Goal: Check status

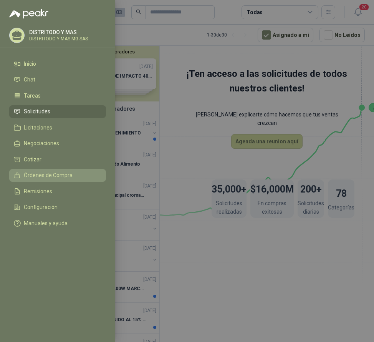
click at [35, 176] on span "Órdenes de Compra" at bounding box center [48, 175] width 49 height 6
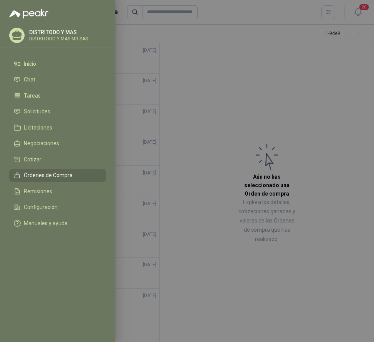
click at [185, 167] on div at bounding box center [187, 171] width 374 height 342
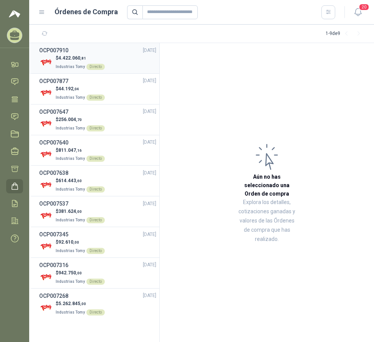
click at [72, 57] on span "4.422.060 ,81" at bounding box center [72, 57] width 28 height 5
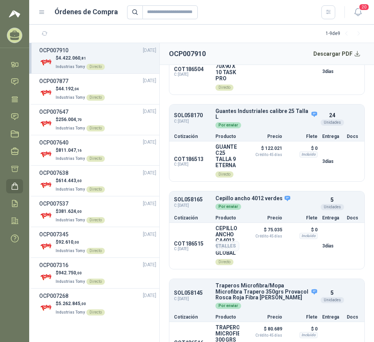
scroll to position [499, 0]
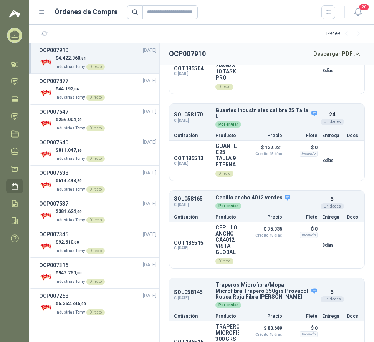
click at [360, 273] on article "Industrias Tomy 7 oct, 2025 19 solicitudes Notas Valor Bruto $ 3.716.018 ,28 IV…" at bounding box center [267, 203] width 214 height 277
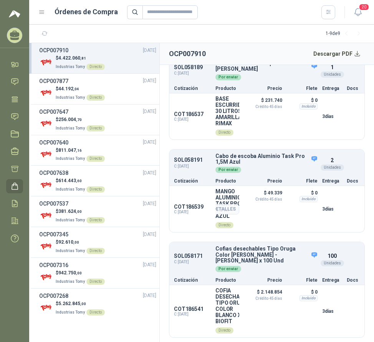
scroll to position [1649, 0]
click at [222, 319] on div "Detalles" at bounding box center [221, 311] width 36 height 48
click at [225, 308] on button "Detalles" at bounding box center [221, 311] width 36 height 10
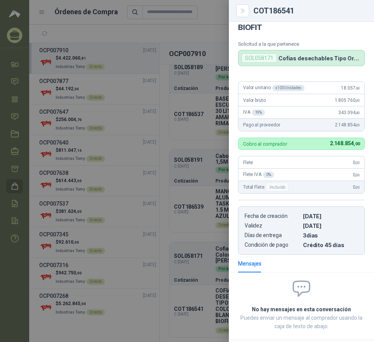
scroll to position [0, 0]
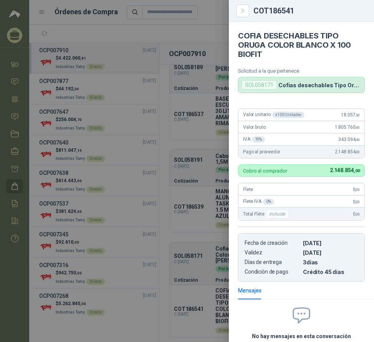
click at [186, 238] on div at bounding box center [187, 171] width 374 height 342
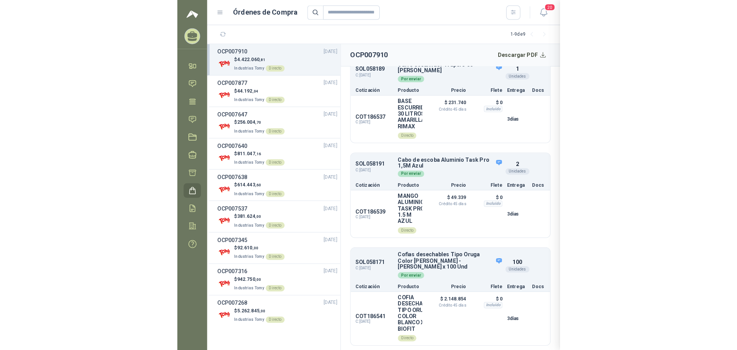
scroll to position [67, 0]
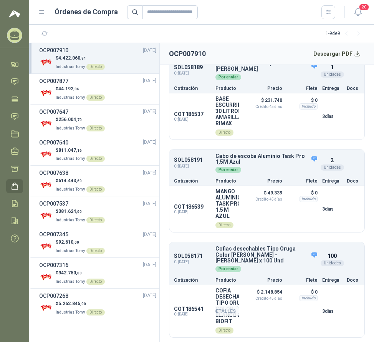
drag, startPoint x: 188, startPoint y: 311, endPoint x: 187, endPoint y: 302, distance: 9.3
click at [188, 312] on span "C: 02/10/2025" at bounding box center [192, 314] width 37 height 5
click at [185, 274] on div "Cotización Producto Precio Flete Entrega Docs" at bounding box center [266, 279] width 195 height 10
click at [188, 256] on p "SOL058171" at bounding box center [192, 256] width 37 height 6
click at [221, 266] on div "Por enviar" at bounding box center [228, 269] width 26 height 6
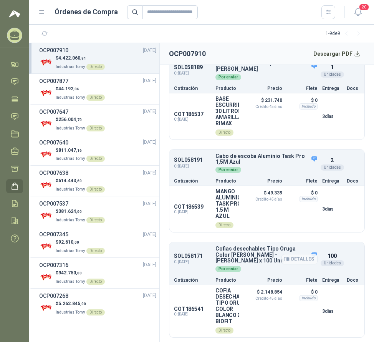
click at [269, 259] on p "Cofias desechables Tipo Oruga Color [PERSON_NAME] -[PERSON_NAME] x 100 Und" at bounding box center [266, 255] width 102 height 18
click at [305, 262] on button "Detalles" at bounding box center [299, 259] width 36 height 10
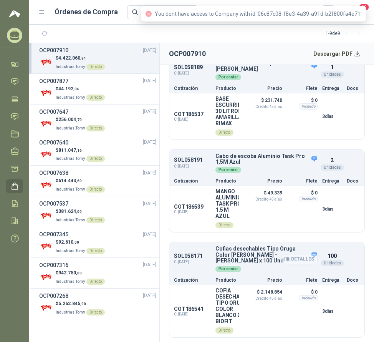
click at [308, 255] on button "Detalles" at bounding box center [299, 259] width 36 height 10
click at [309, 252] on div "Detalles" at bounding box center [299, 259] width 36 height 26
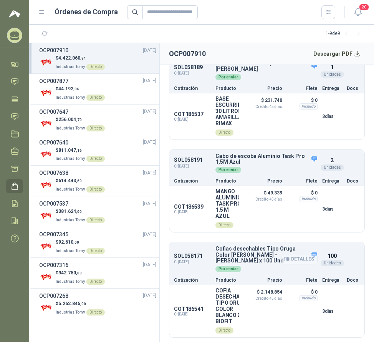
click at [299, 261] on button "Detalles" at bounding box center [299, 259] width 36 height 10
click at [284, 260] on icon "button" at bounding box center [286, 259] width 5 height 4
click at [192, 264] on span "C: 30/09/2025" at bounding box center [192, 262] width 37 height 6
click at [188, 258] on p "SOL058171" at bounding box center [192, 256] width 37 height 6
click at [203, 256] on p "SOL058171" at bounding box center [192, 256] width 37 height 6
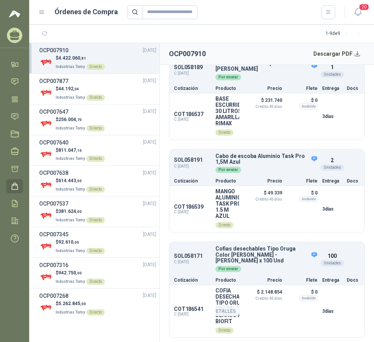
click at [287, 293] on p "$ 0" at bounding box center [302, 291] width 31 height 9
click at [302, 295] on div "Incluido" at bounding box center [308, 298] width 18 height 6
click at [260, 296] on span "Crédito 45 días" at bounding box center [263, 298] width 38 height 4
click at [293, 261] on button "Detalles" at bounding box center [299, 259] width 36 height 10
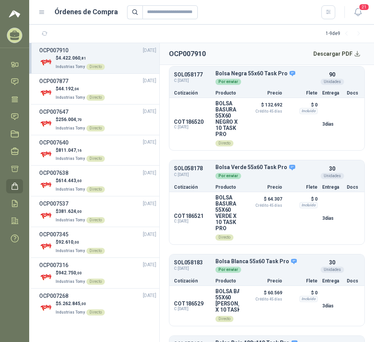
scroll to position [1649, 0]
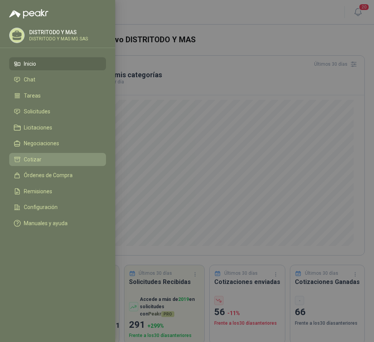
click at [56, 158] on li "Cotizar" at bounding box center [58, 159] width 88 height 7
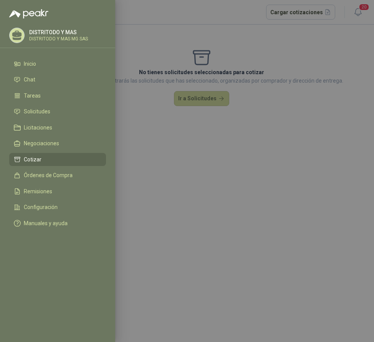
click at [227, 135] on div at bounding box center [187, 171] width 374 height 342
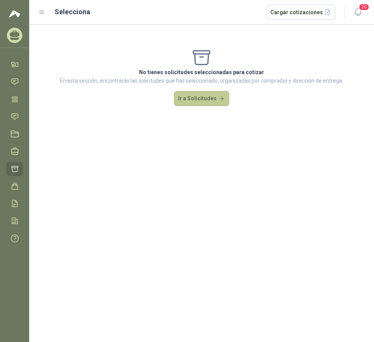
click at [190, 100] on button "Ir a Solicitudes" at bounding box center [201, 98] width 55 height 15
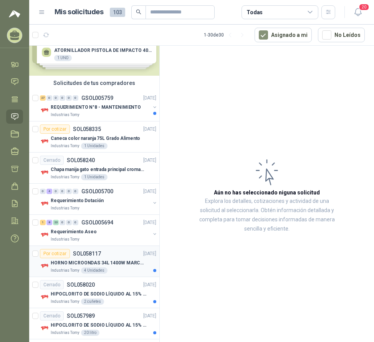
scroll to position [38, 0]
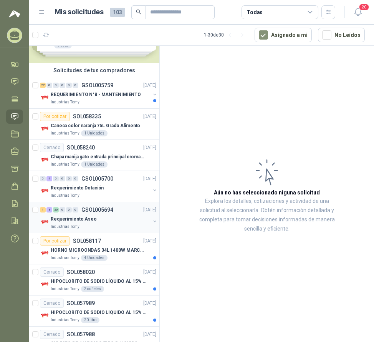
click at [60, 225] on p "Industrias Tomy" at bounding box center [65, 226] width 29 height 6
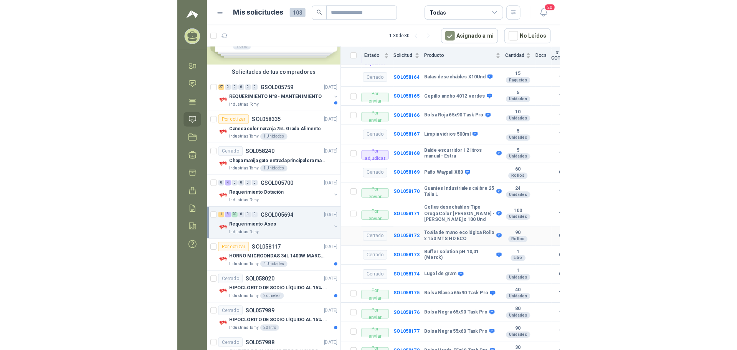
scroll to position [499, 0]
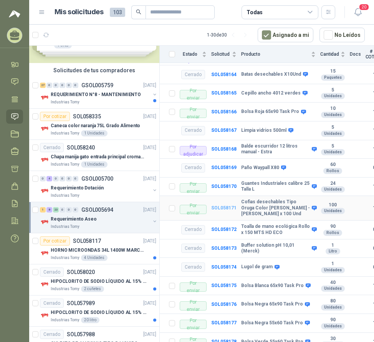
click at [228, 205] on b "SOL058171" at bounding box center [223, 207] width 25 height 5
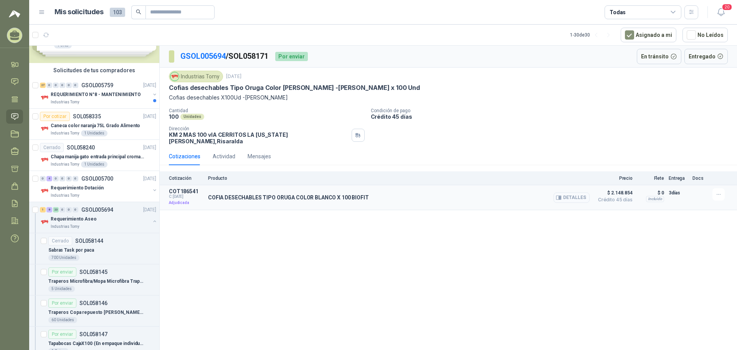
click at [574, 194] on button "Detalles" at bounding box center [572, 197] width 36 height 10
